Goal: Task Accomplishment & Management: Use online tool/utility

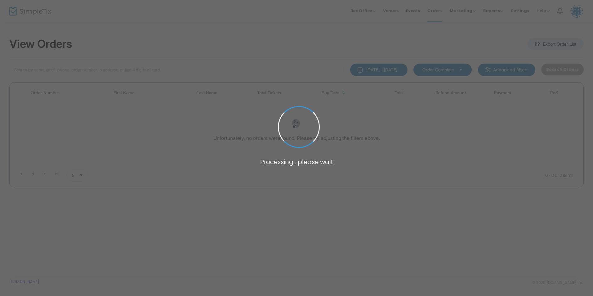
type input "[PERSON_NAME]"
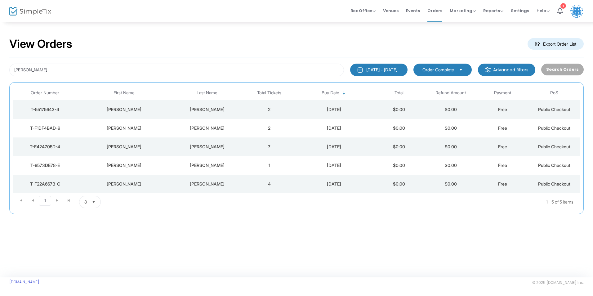
drag, startPoint x: 119, startPoint y: 59, endPoint x: 74, endPoint y: 68, distance: 46.2
click at [89, 65] on div "[PERSON_NAME] [DATE] - [DATE] Last 30 Days [DATE] [DATE] This week This Month L…" at bounding box center [296, 135] width 574 height 157
drag, startPoint x: 64, startPoint y: 70, endPoint x: 12, endPoint y: 68, distance: 52.1
click at [12, 68] on input "[PERSON_NAME]" at bounding box center [176, 70] width 335 height 13
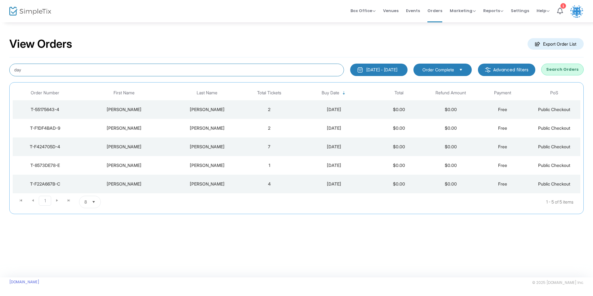
type input "day"
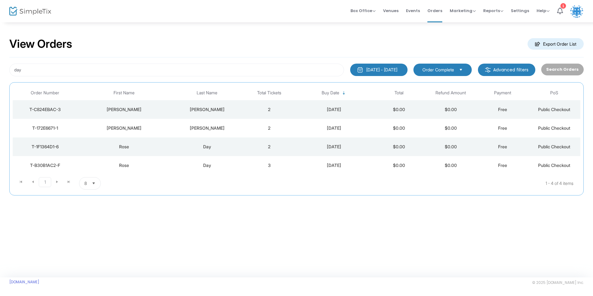
click at [149, 165] on div "Rose" at bounding box center [124, 165] width 90 height 6
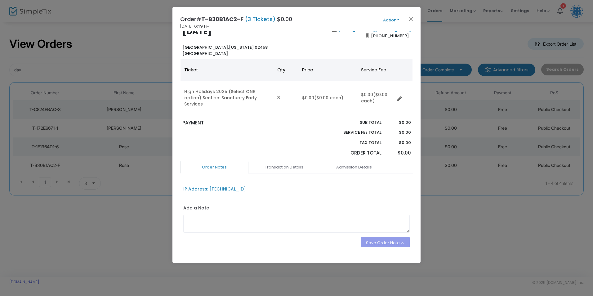
scroll to position [31, 0]
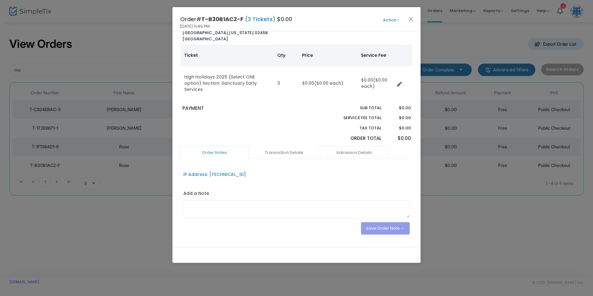
click at [347, 148] on link "Admission Details" at bounding box center [354, 152] width 68 height 13
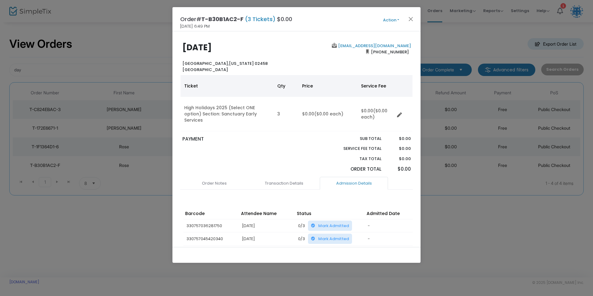
scroll to position [0, 0]
click at [411, 20] on button "Close" at bounding box center [411, 19] width 8 height 8
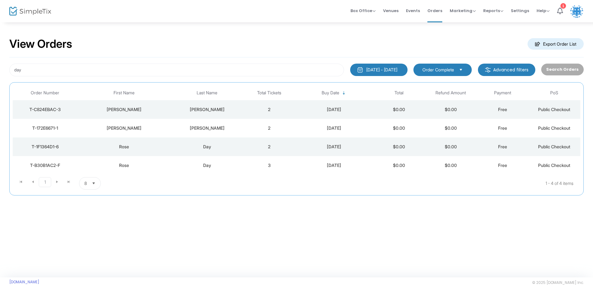
click at [250, 146] on td "2" at bounding box center [269, 146] width 52 height 19
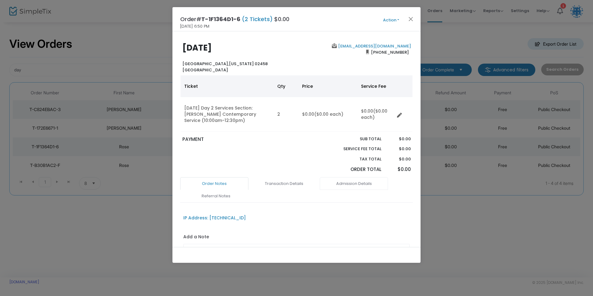
click at [342, 182] on link "Admission Details" at bounding box center [354, 183] width 68 height 13
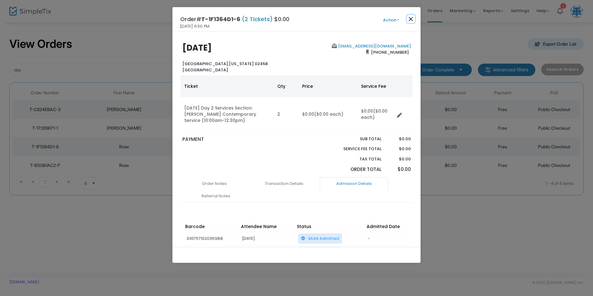
click at [408, 18] on button "Close" at bounding box center [411, 19] width 8 height 8
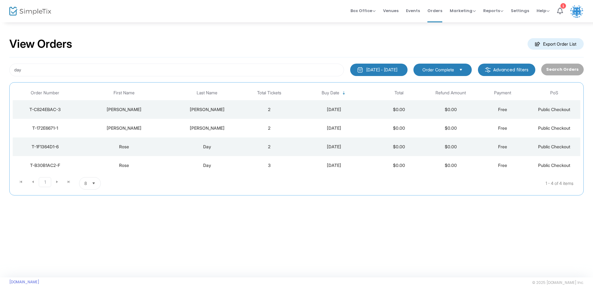
click at [223, 108] on div "[PERSON_NAME]" at bounding box center [206, 109] width 69 height 6
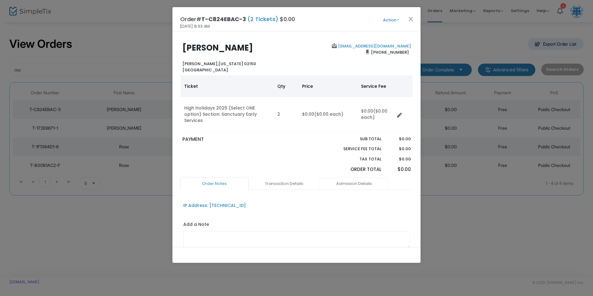
click at [343, 177] on link "Admission Details" at bounding box center [354, 183] width 68 height 13
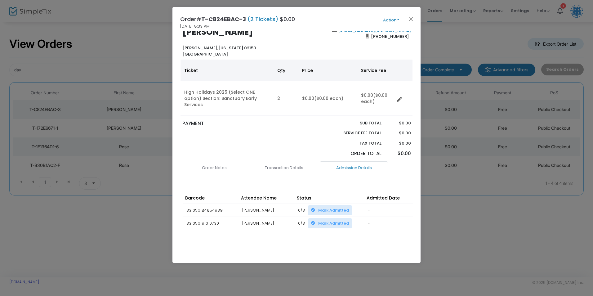
scroll to position [29, 0]
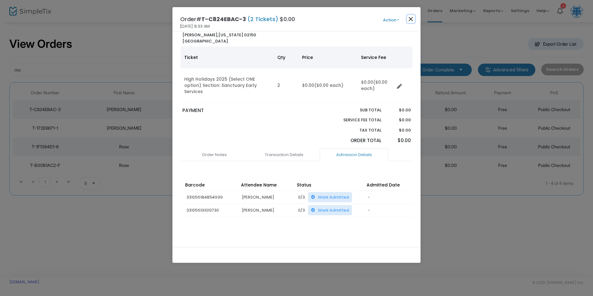
click at [414, 17] on button "Close" at bounding box center [411, 19] width 8 height 8
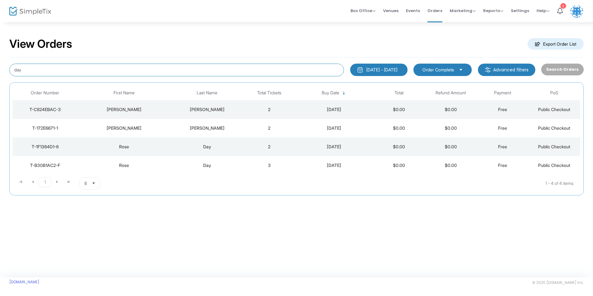
drag, startPoint x: 27, startPoint y: 68, endPoint x: -1, endPoint y: 68, distance: 28.2
click at [0, 68] on html "Processing... please wait Box Office Sell Tickets Bookings Sell Season Pass Ven…" at bounding box center [296, 148] width 593 height 296
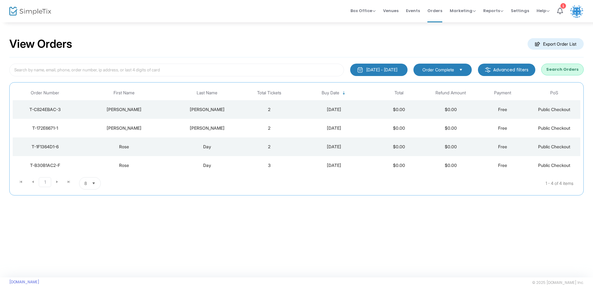
click at [5, 70] on div "View Orders Export Order List 8/17/2025 - 9/16/2025 Last 30 Days Today Yesterda…" at bounding box center [296, 119] width 593 height 195
click at [240, 164] on div "Day" at bounding box center [206, 165] width 69 height 6
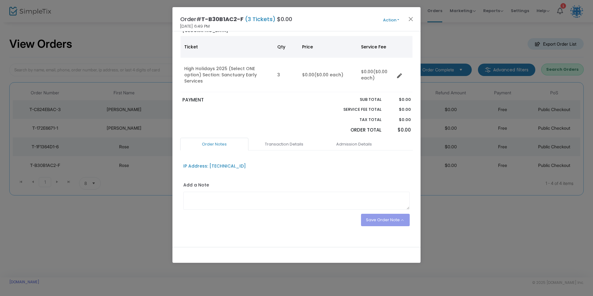
scroll to position [40, 0]
click at [337, 137] on link "Admission Details" at bounding box center [354, 143] width 68 height 13
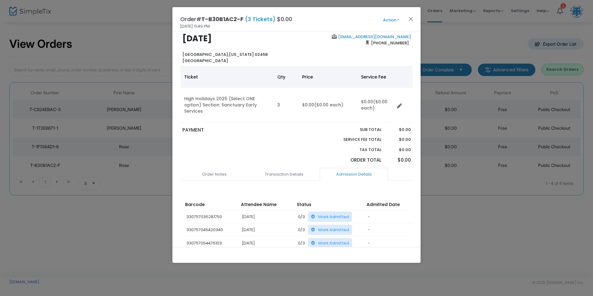
scroll to position [0, 0]
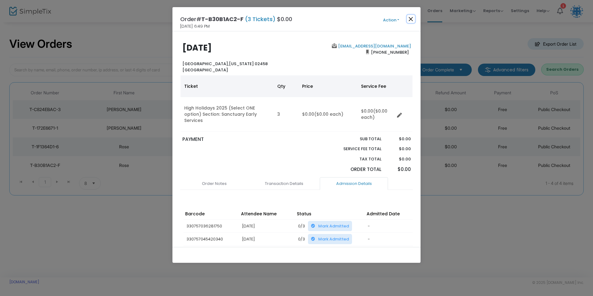
click at [409, 21] on button "Close" at bounding box center [411, 19] width 8 height 8
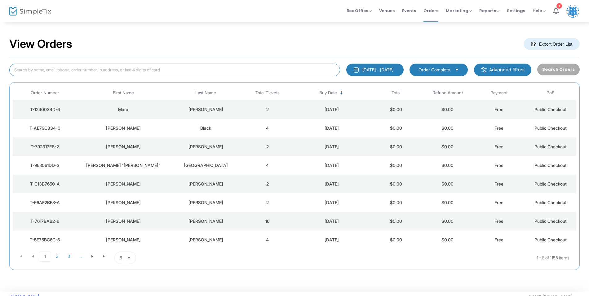
click at [117, 72] on input at bounding box center [174, 70] width 331 height 13
type input "day"
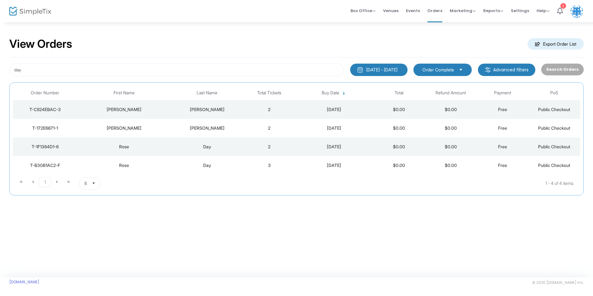
click at [183, 167] on div "Day" at bounding box center [206, 165] width 69 height 6
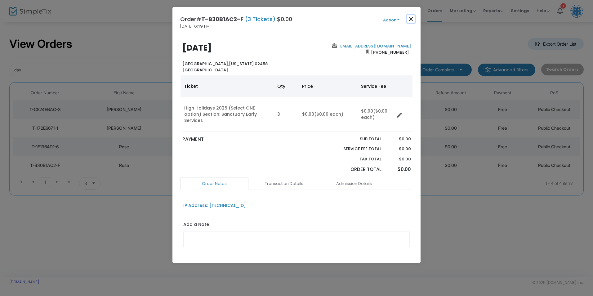
click at [412, 17] on button "Close" at bounding box center [411, 19] width 8 height 8
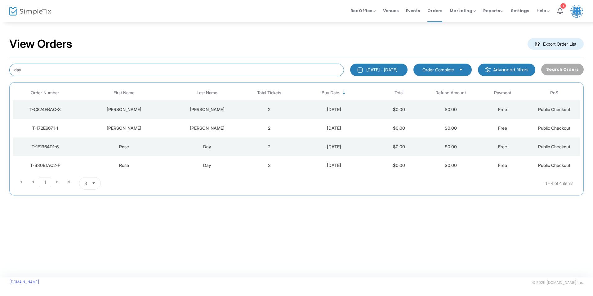
click at [95, 72] on input "day" at bounding box center [176, 70] width 335 height 13
type input "d"
type input "white"
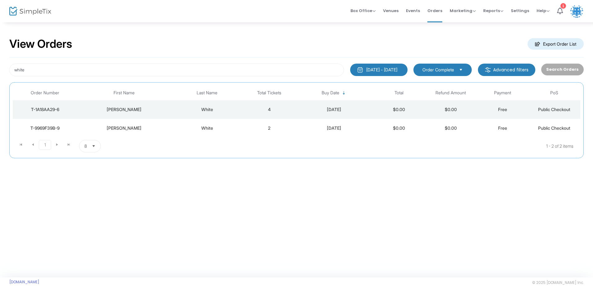
click at [144, 107] on div "[PERSON_NAME]" at bounding box center [124, 109] width 90 height 6
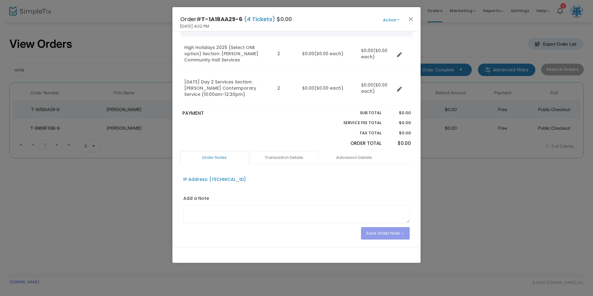
scroll to position [62, 0]
click at [344, 154] on link "Admission Details" at bounding box center [354, 155] width 68 height 13
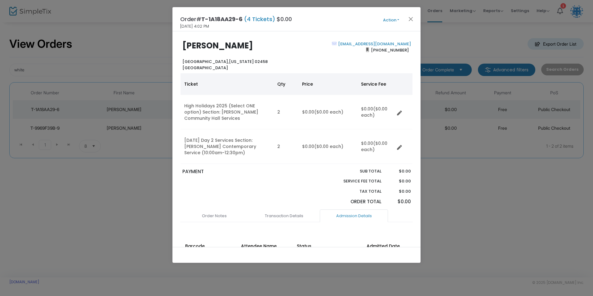
scroll to position [0, 0]
